Goal: Transaction & Acquisition: Purchase product/service

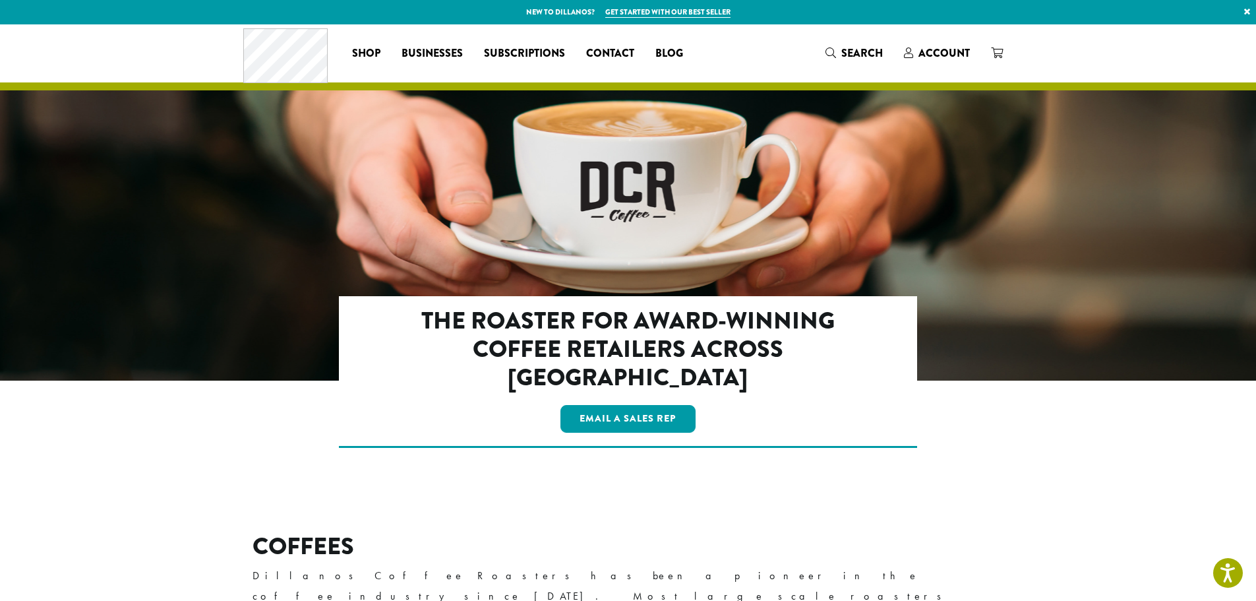
drag, startPoint x: 692, startPoint y: 198, endPoint x: 566, endPoint y: 117, distance: 150.2
drag, startPoint x: 566, startPoint y: 117, endPoint x: 948, endPoint y: 51, distance: 387.5
click at [948, 51] on span "Account" at bounding box center [944, 53] width 51 height 15
click at [948, 50] on span "Account" at bounding box center [944, 53] width 51 height 15
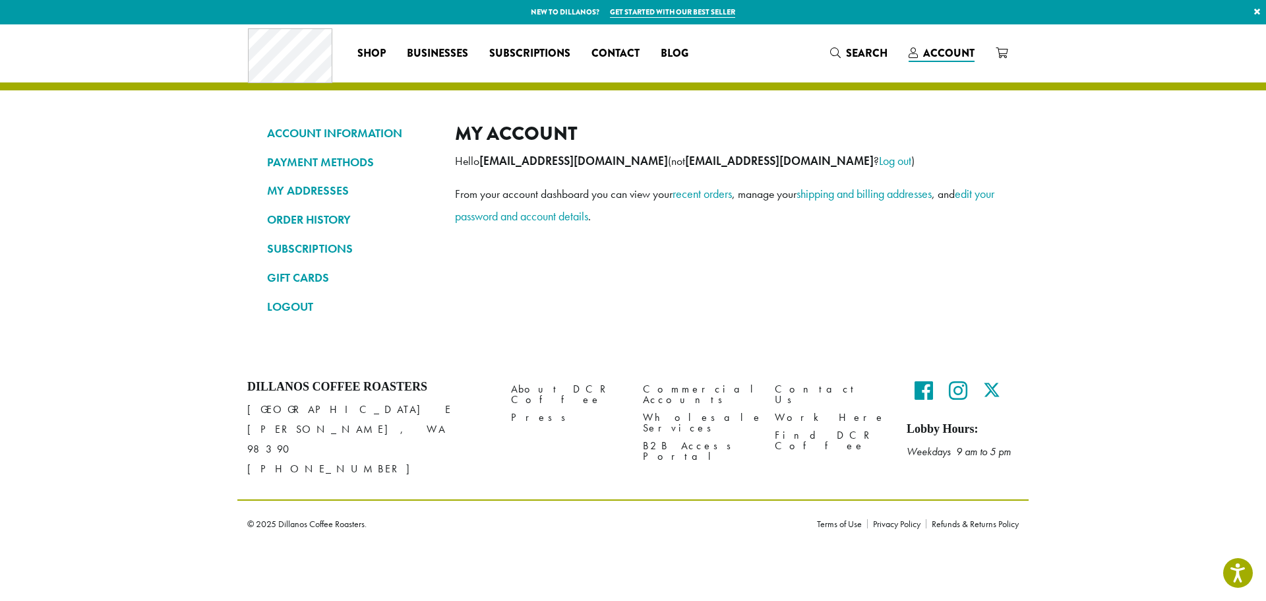
drag, startPoint x: 709, startPoint y: 199, endPoint x: 697, endPoint y: 212, distance: 17.7
click at [710, 199] on link "recent orders" at bounding box center [702, 193] width 59 height 15
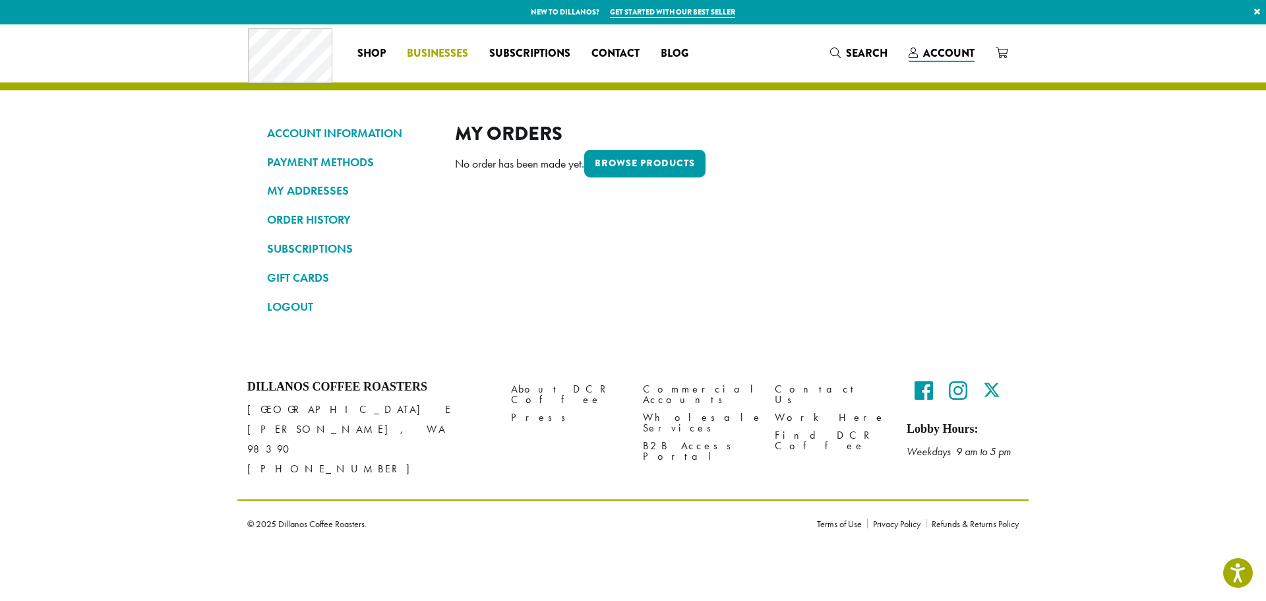
click at [427, 51] on span "Businesses" at bounding box center [437, 54] width 61 height 16
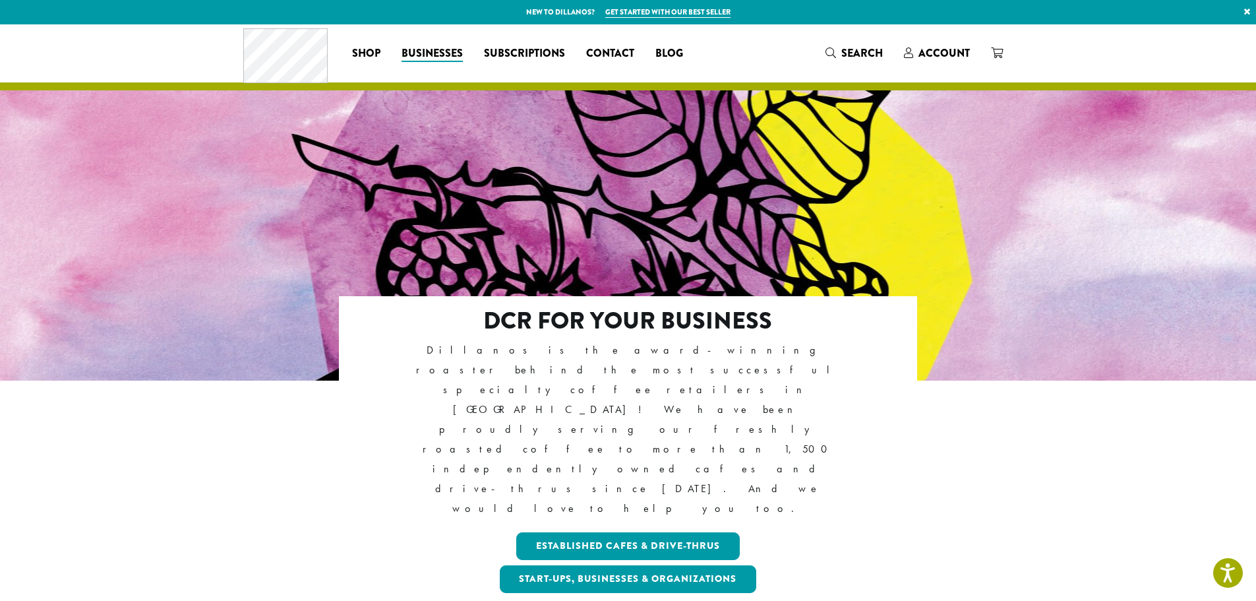
scroll to position [132, 0]
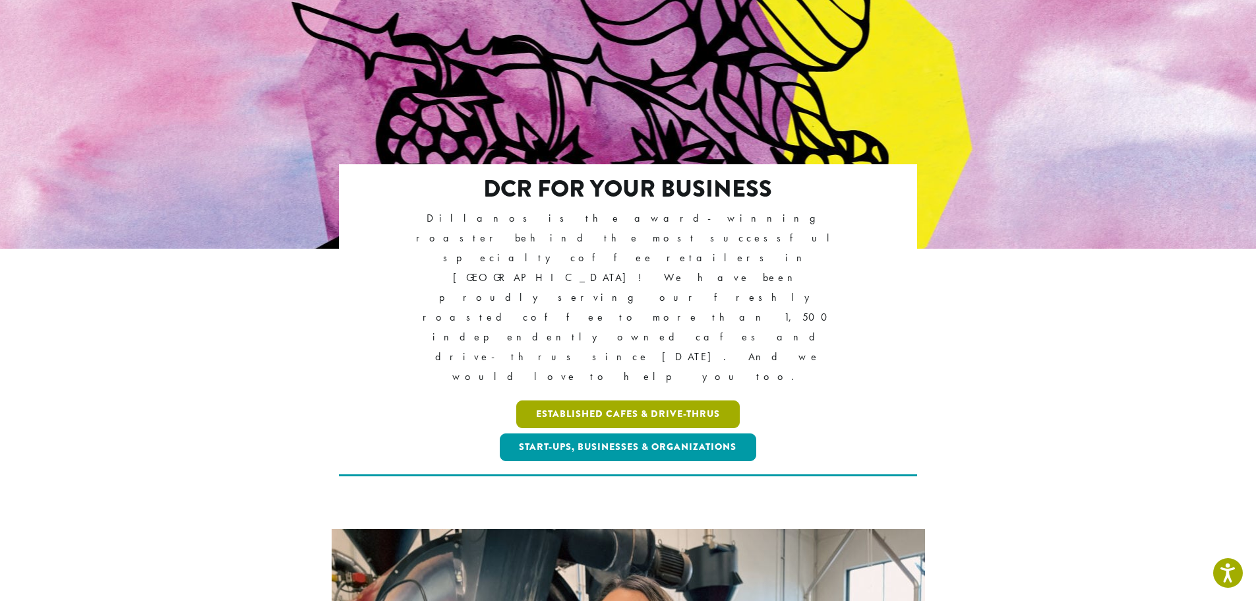
click at [642, 400] on link "Established Cafes & Drive-Thrus" at bounding box center [628, 414] width 224 height 28
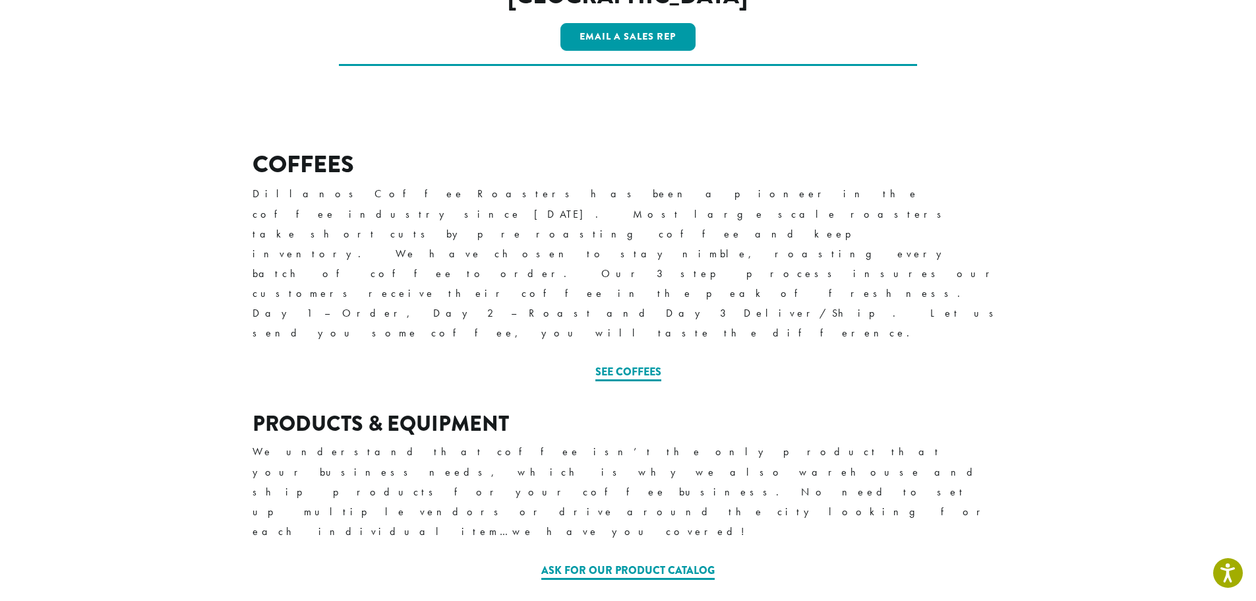
scroll to position [462, 0]
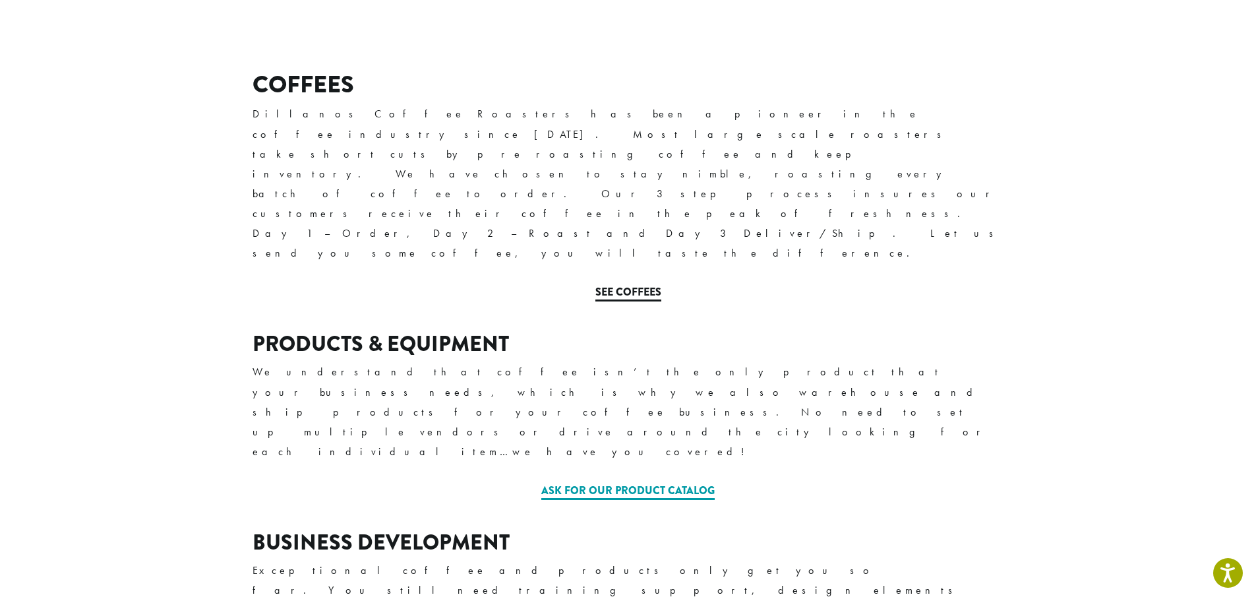
click at [636, 284] on link "See Coffees" at bounding box center [628, 292] width 66 height 17
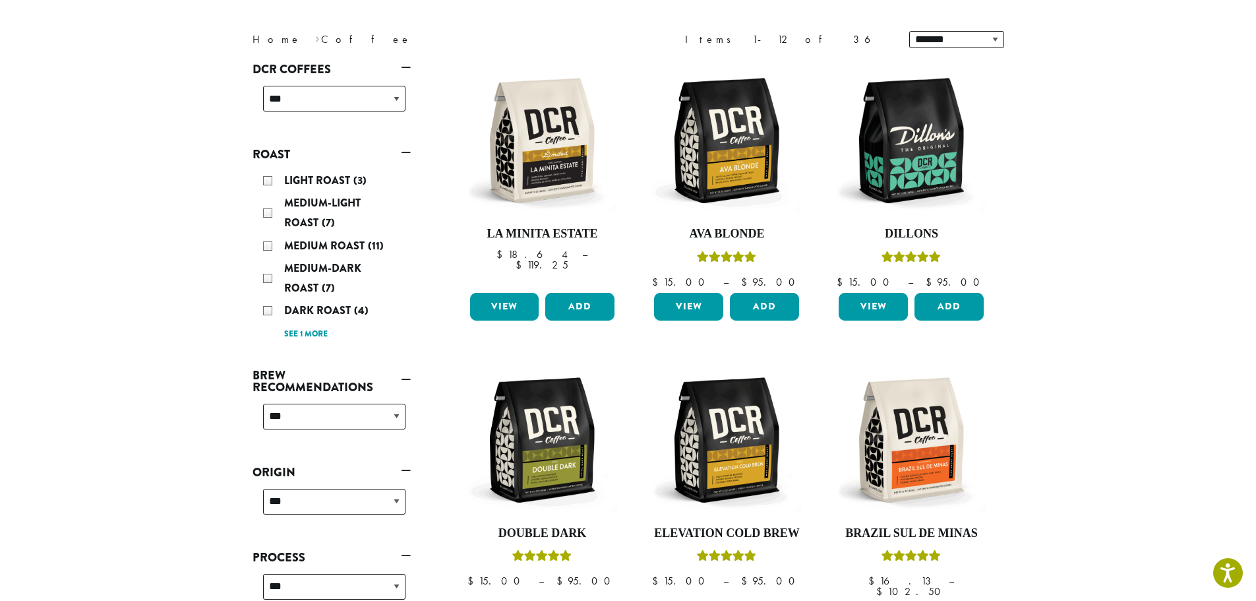
scroll to position [198, 0]
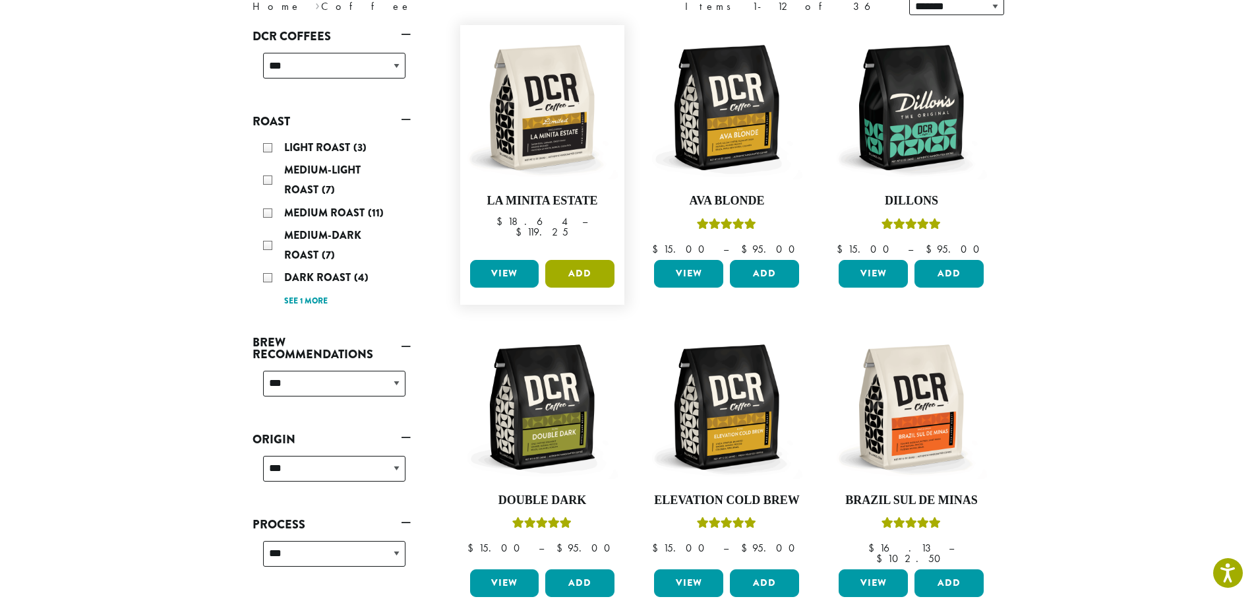
click at [573, 268] on button "Add" at bounding box center [579, 274] width 69 height 28
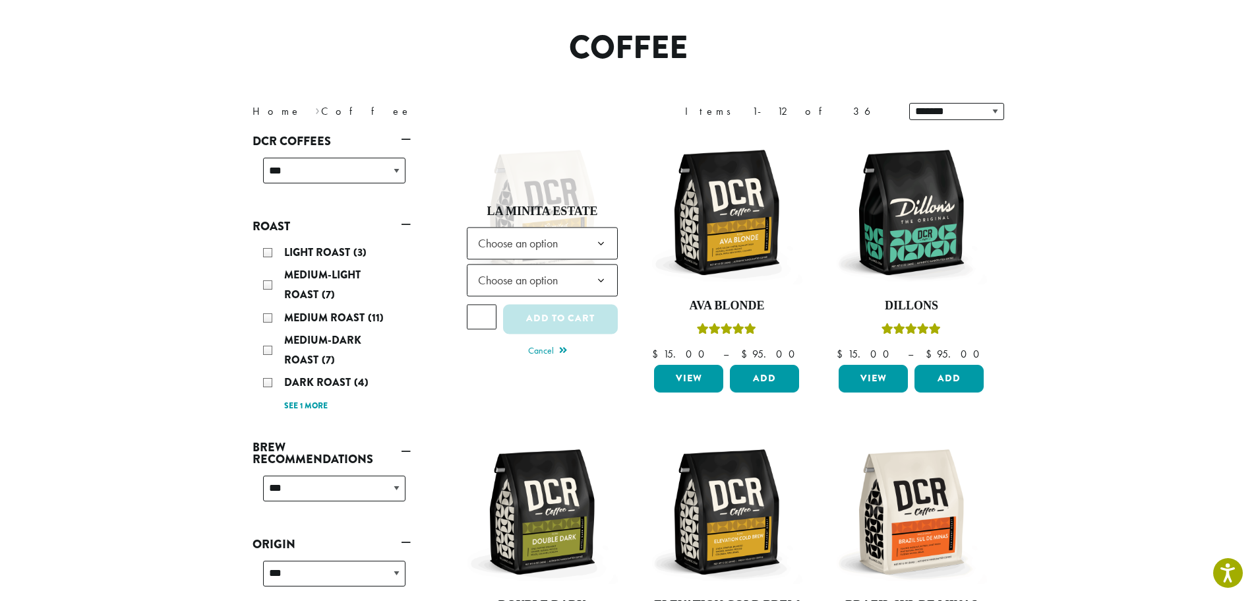
scroll to position [0, 0]
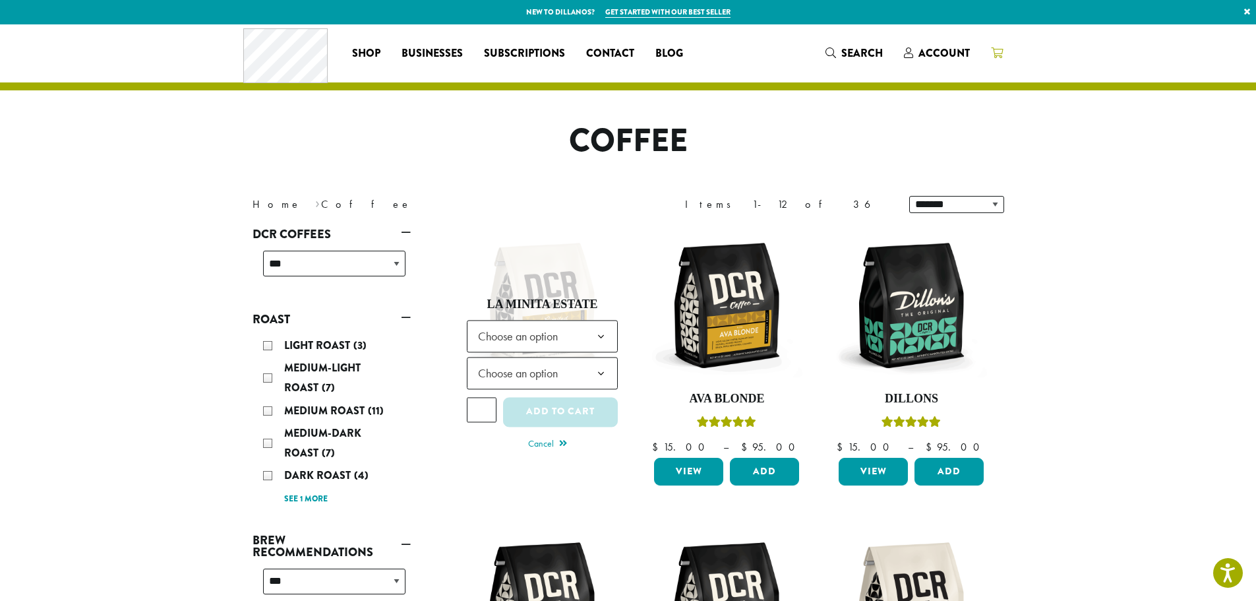
click at [994, 51] on icon at bounding box center [997, 52] width 12 height 11
